Goal: Navigation & Orientation: Find specific page/section

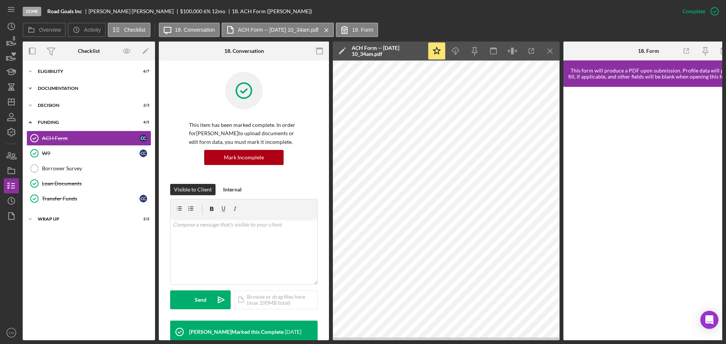
scroll to position [219, 0]
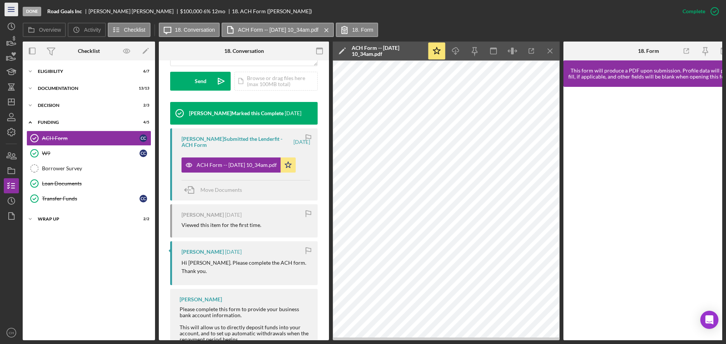
click at [13, 11] on icon "Icon/Menu" at bounding box center [11, 9] width 17 height 17
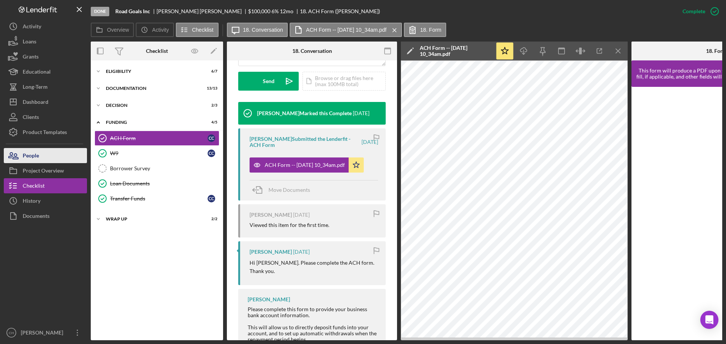
click at [33, 155] on div "People" at bounding box center [31, 156] width 16 height 17
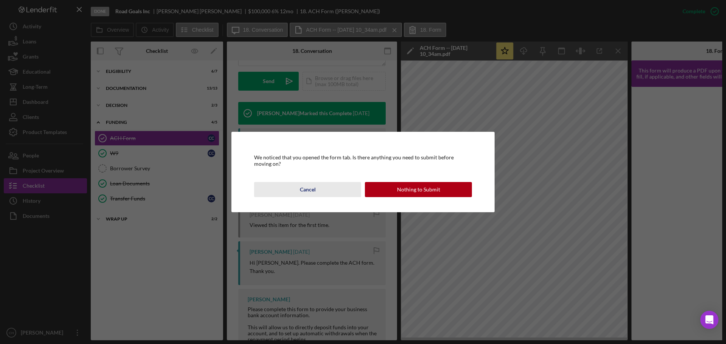
click at [299, 186] on button "Cancel" at bounding box center [307, 189] width 107 height 15
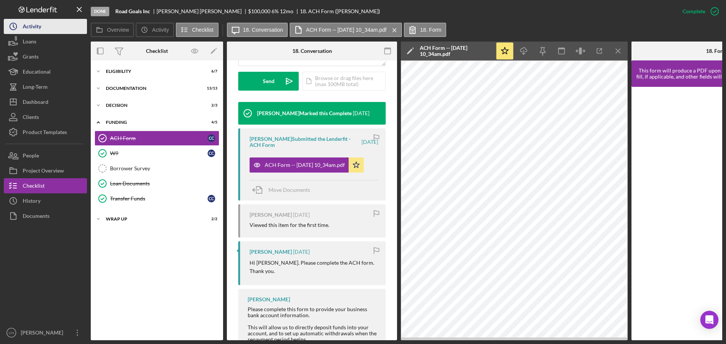
click at [14, 22] on icon "Icon/History" at bounding box center [13, 26] width 19 height 19
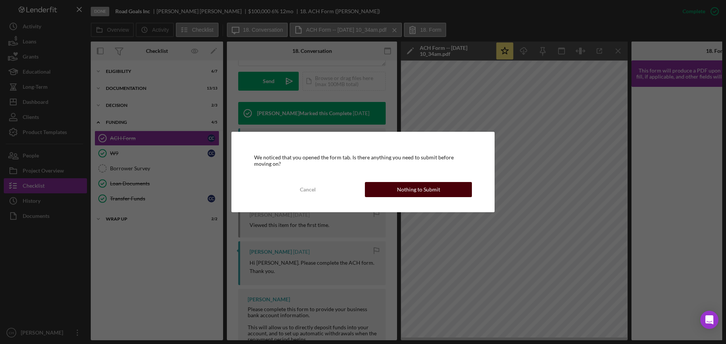
click at [420, 191] on div "Nothing to Submit" at bounding box center [418, 189] width 43 height 15
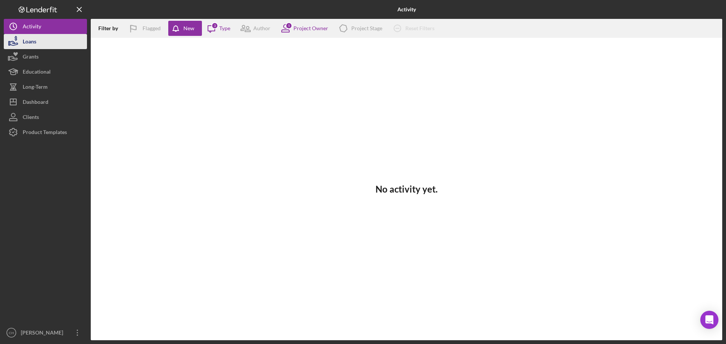
click at [29, 42] on div "Loans" at bounding box center [30, 42] width 14 height 17
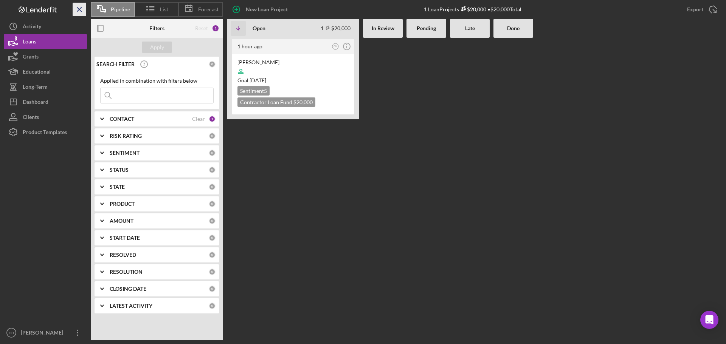
click at [77, 7] on line "button" at bounding box center [79, 9] width 4 height 4
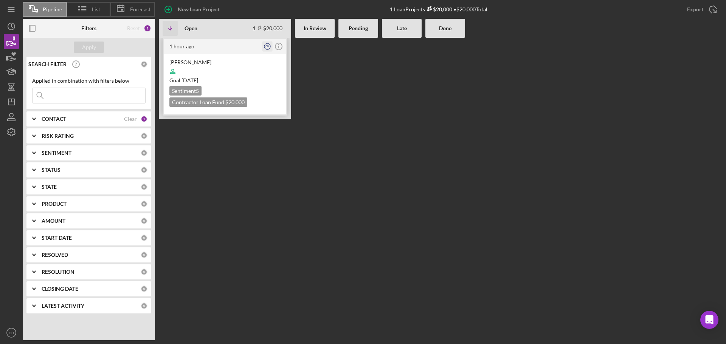
click at [267, 44] on icon "CH" at bounding box center [267, 47] width 10 height 10
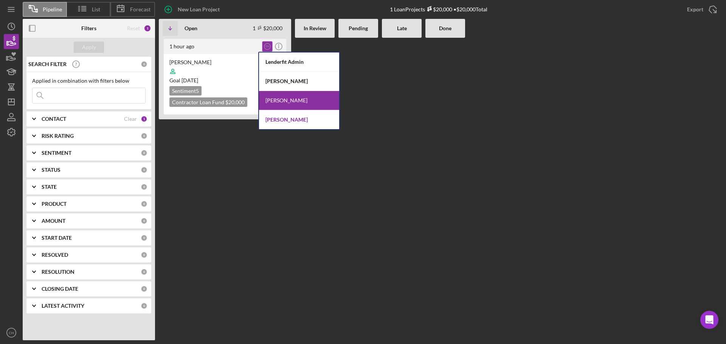
click at [290, 122] on div "[PERSON_NAME]" at bounding box center [299, 119] width 80 height 19
